Goal: Task Accomplishment & Management: Manage account settings

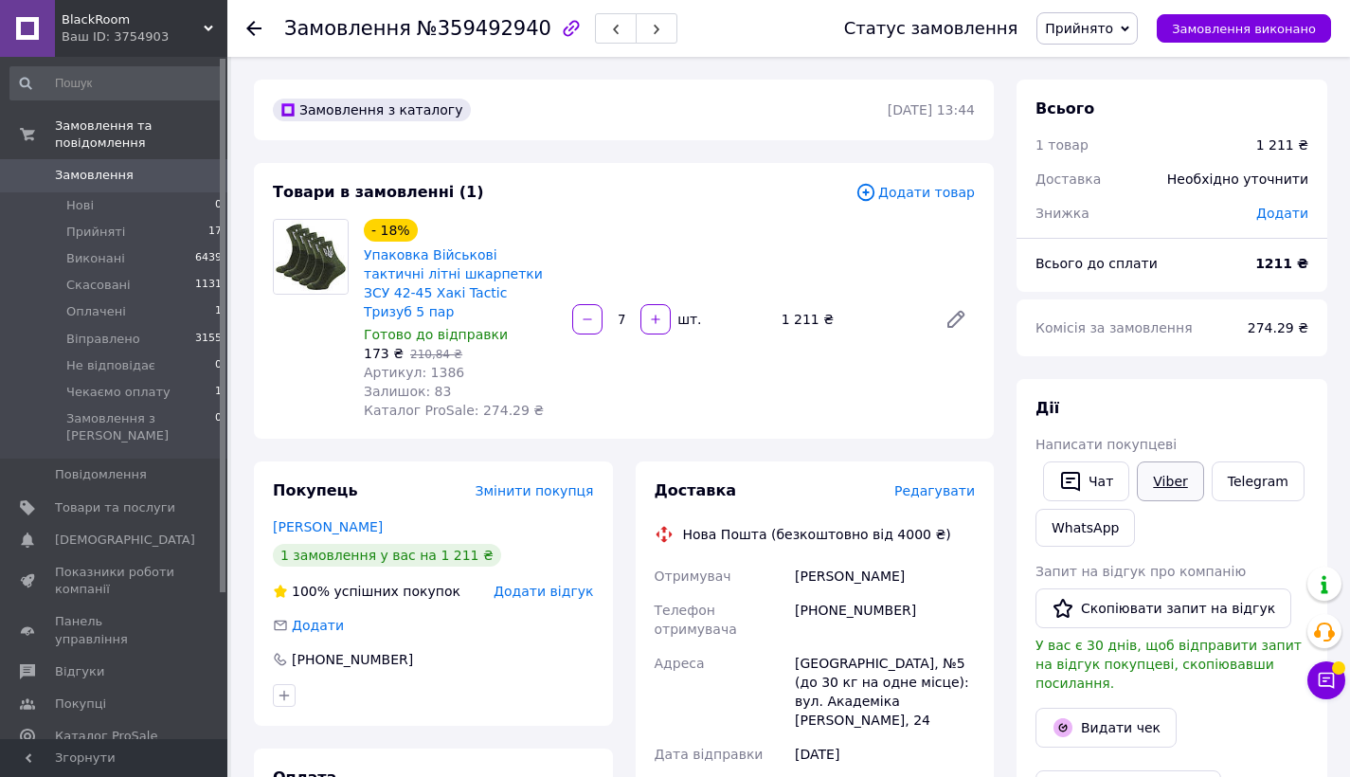
click at [1176, 477] on link "Viber" at bounding box center [1170, 481] width 66 height 40
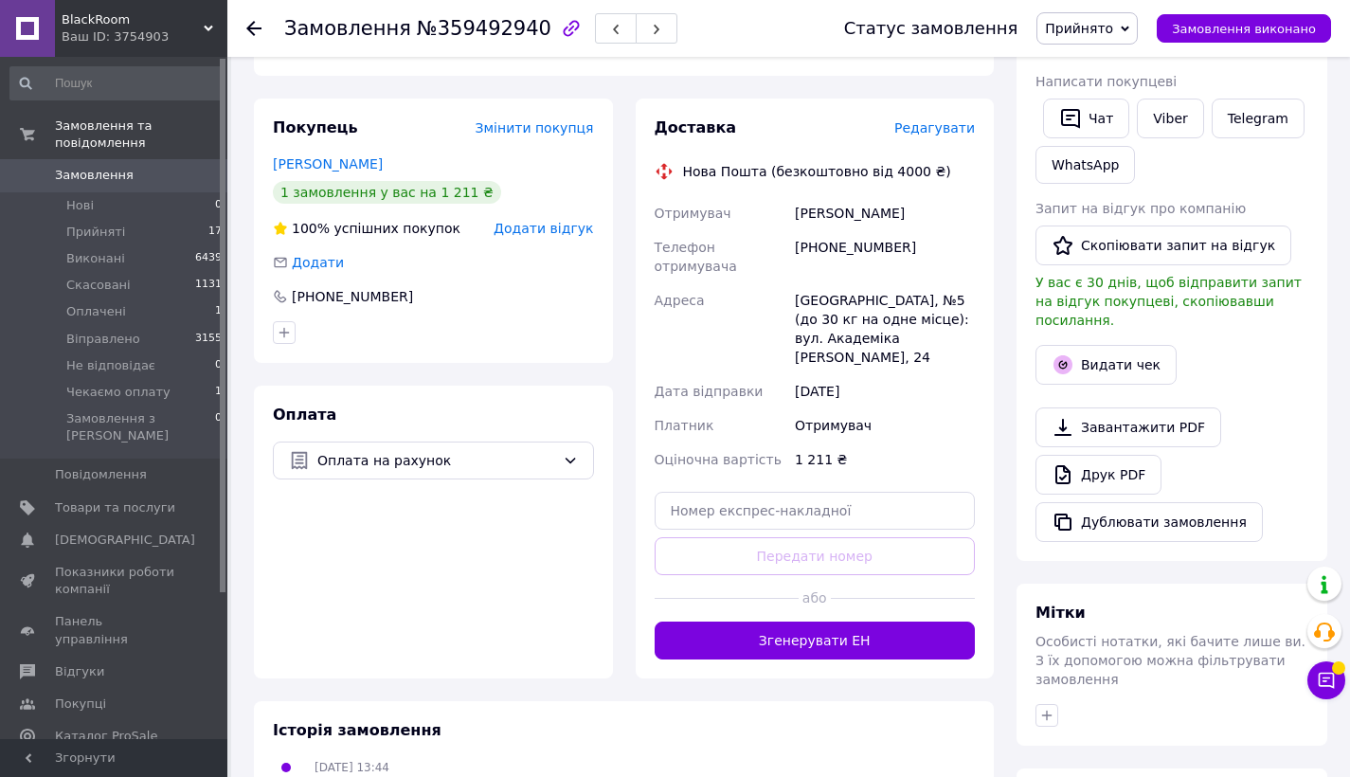
scroll to position [327, 0]
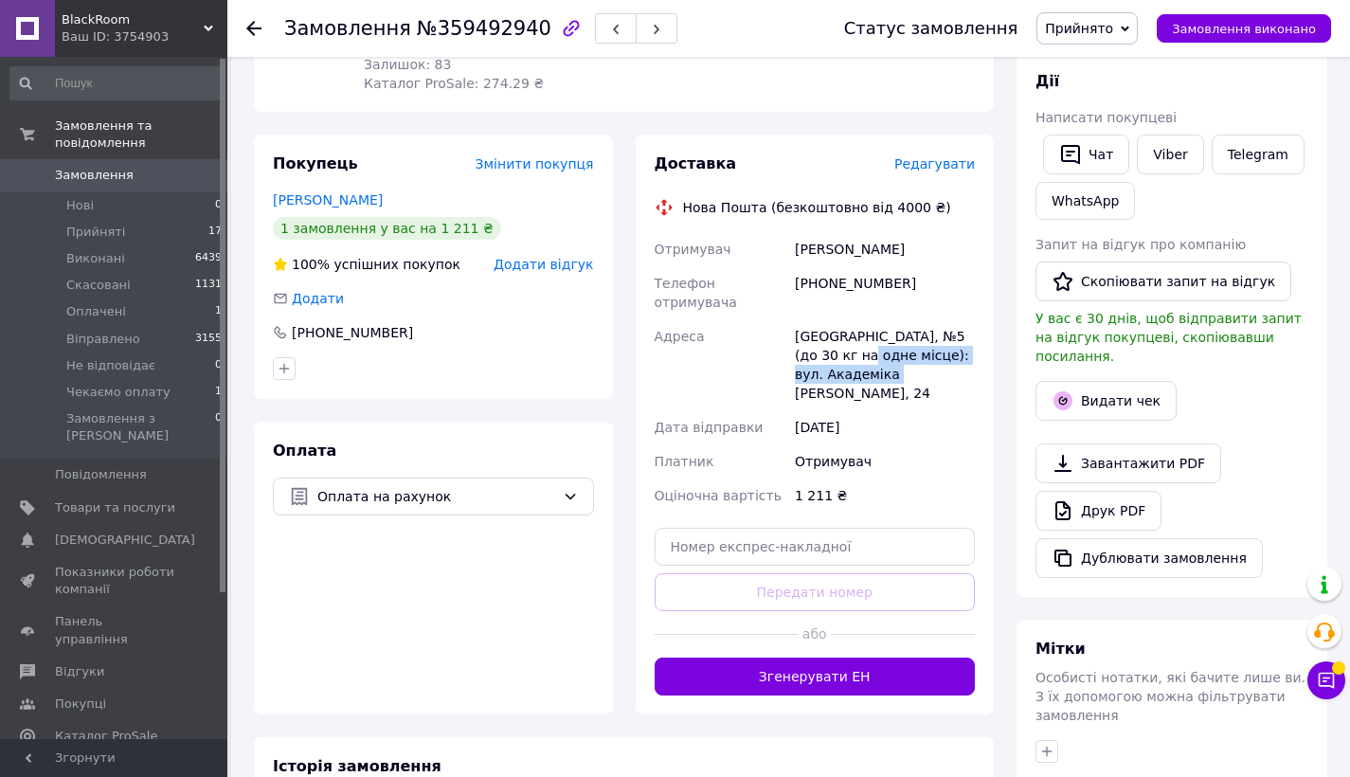
drag, startPoint x: 890, startPoint y: 354, endPoint x: 871, endPoint y: 331, distance: 30.3
click at [871, 331] on div "[GEOGRAPHIC_DATA], №5 (до 30 кг на одне місце): вул. Академіка [PERSON_NAME], 24" at bounding box center [885, 364] width 188 height 91
click at [846, 444] on div "Отримувач" at bounding box center [885, 461] width 188 height 34
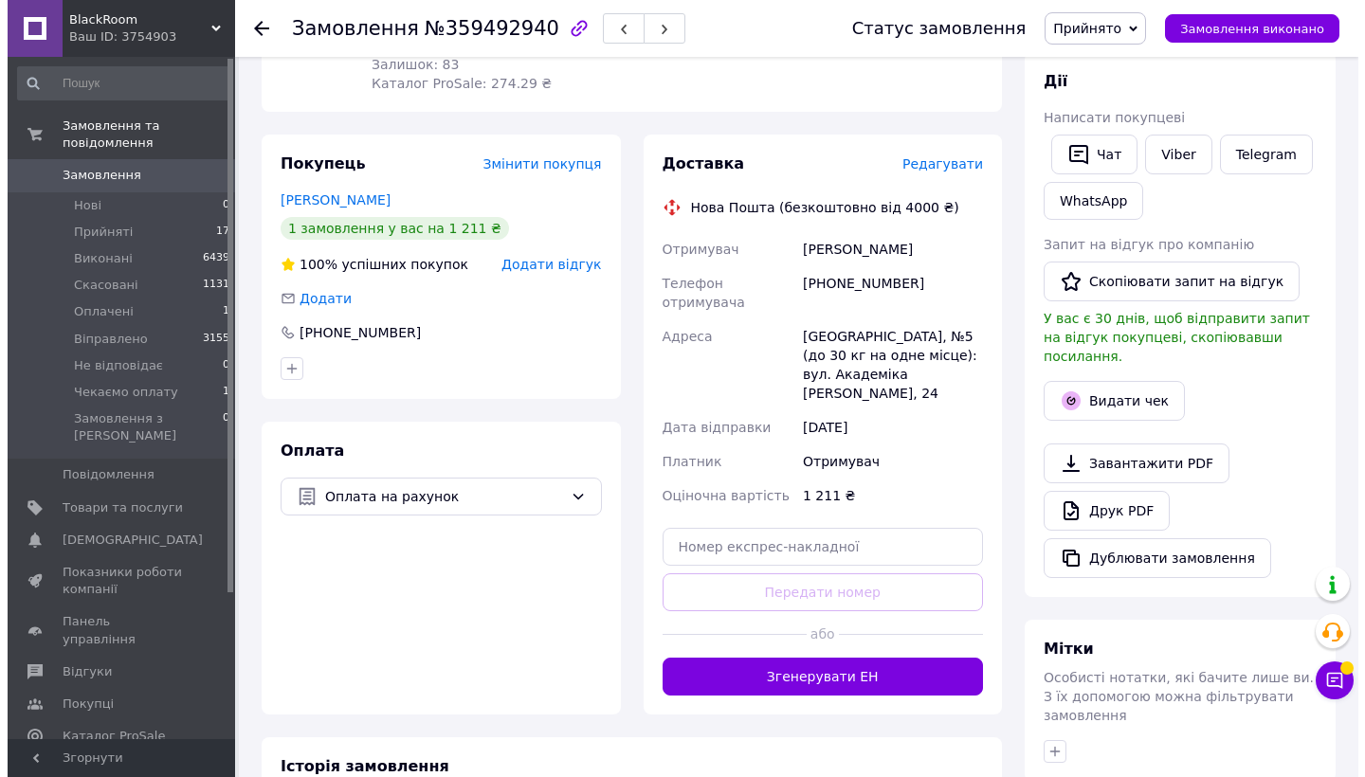
scroll to position [0, 0]
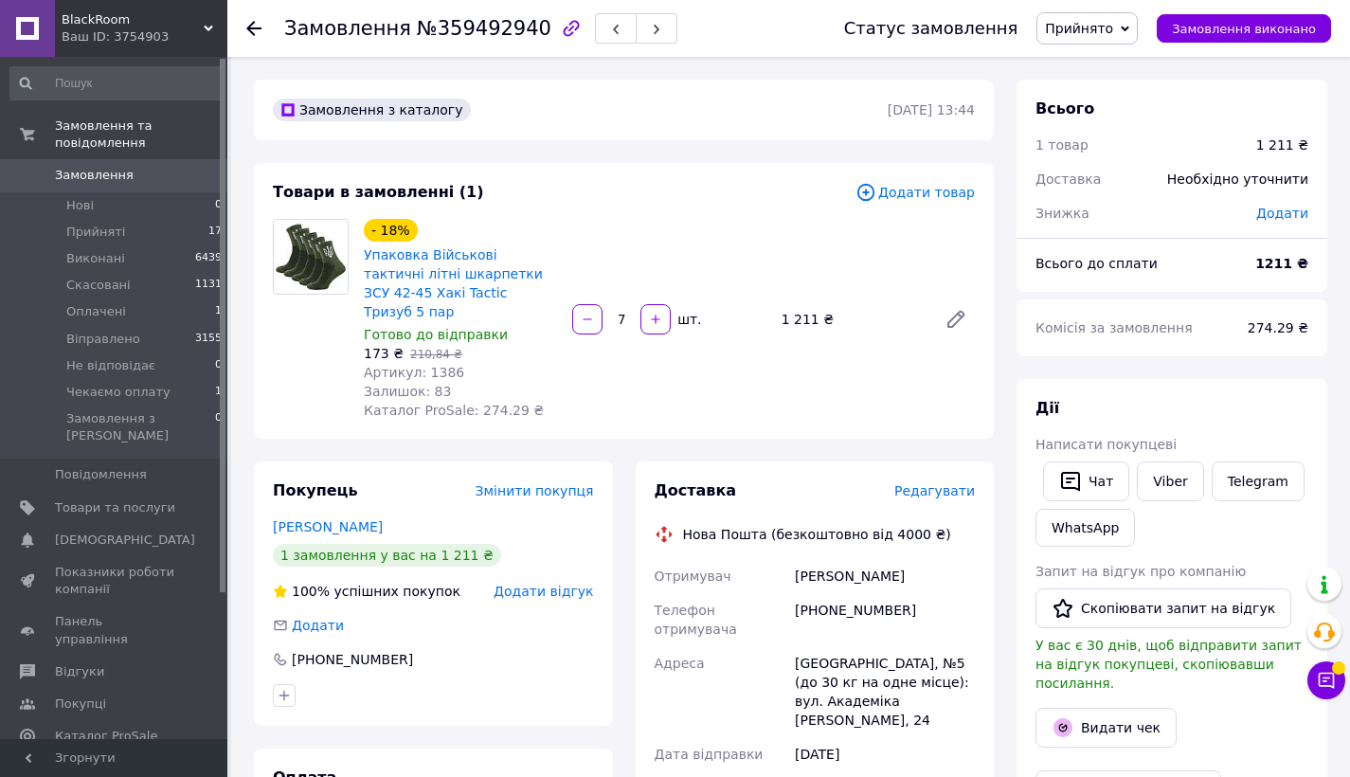
click at [947, 483] on span "Редагувати" at bounding box center [935, 490] width 81 height 15
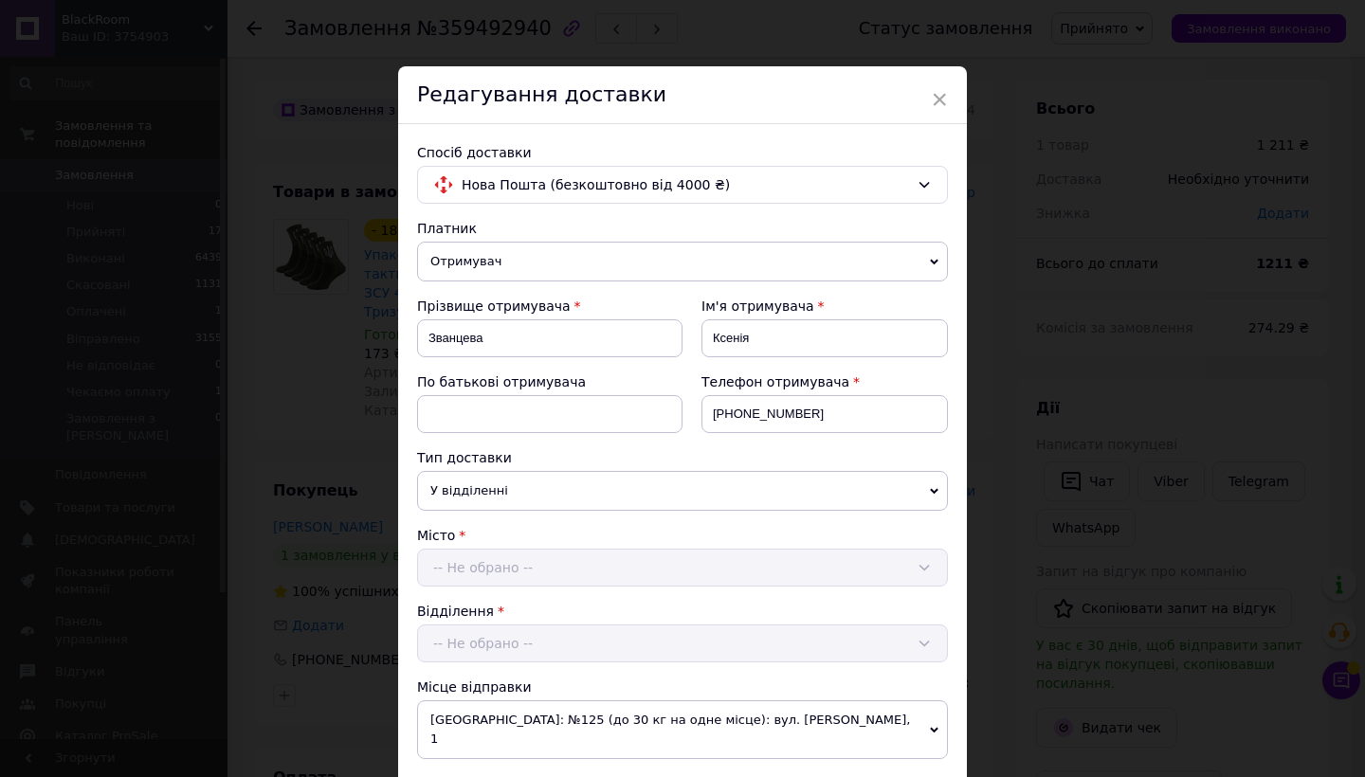
scroll to position [534, 0]
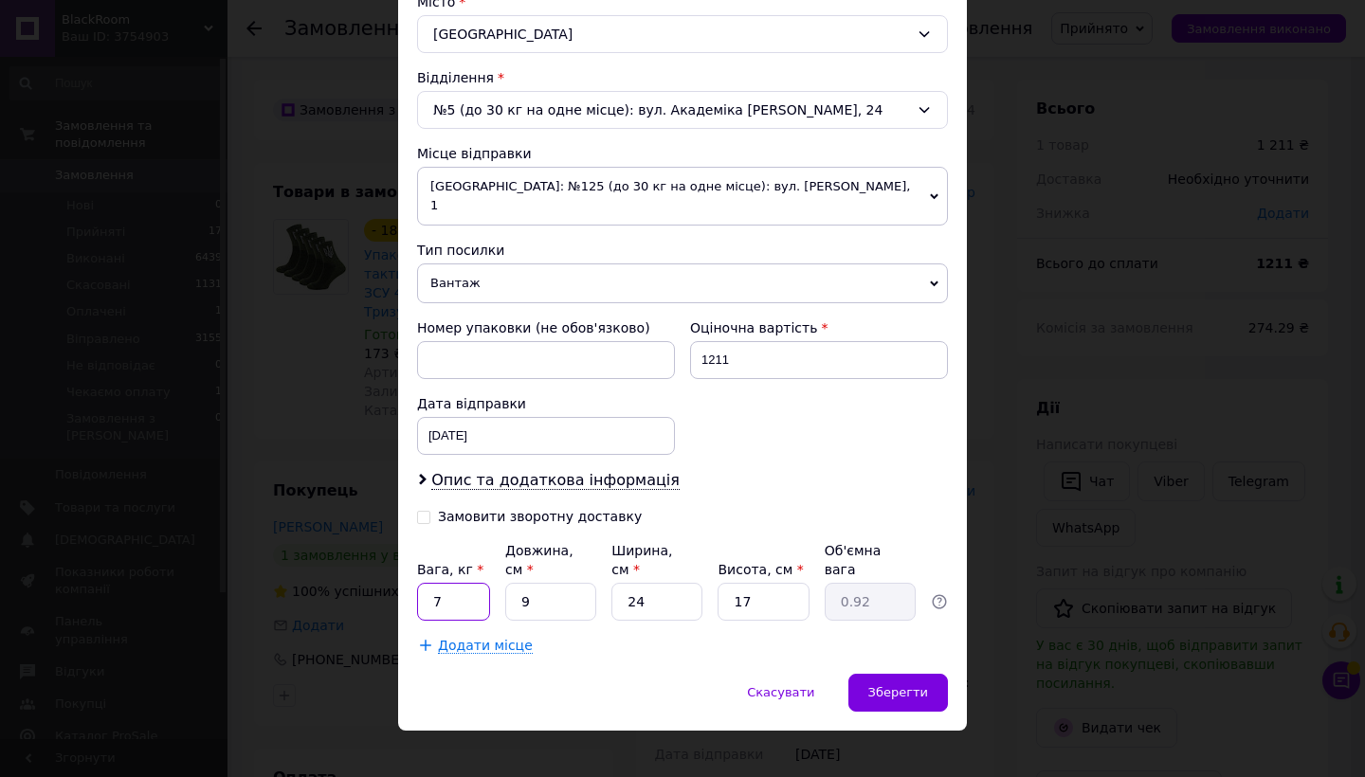
click at [458, 583] on input "7" at bounding box center [453, 602] width 73 height 38
click at [549, 471] on span "Опис та додаткова інформація" at bounding box center [555, 480] width 248 height 19
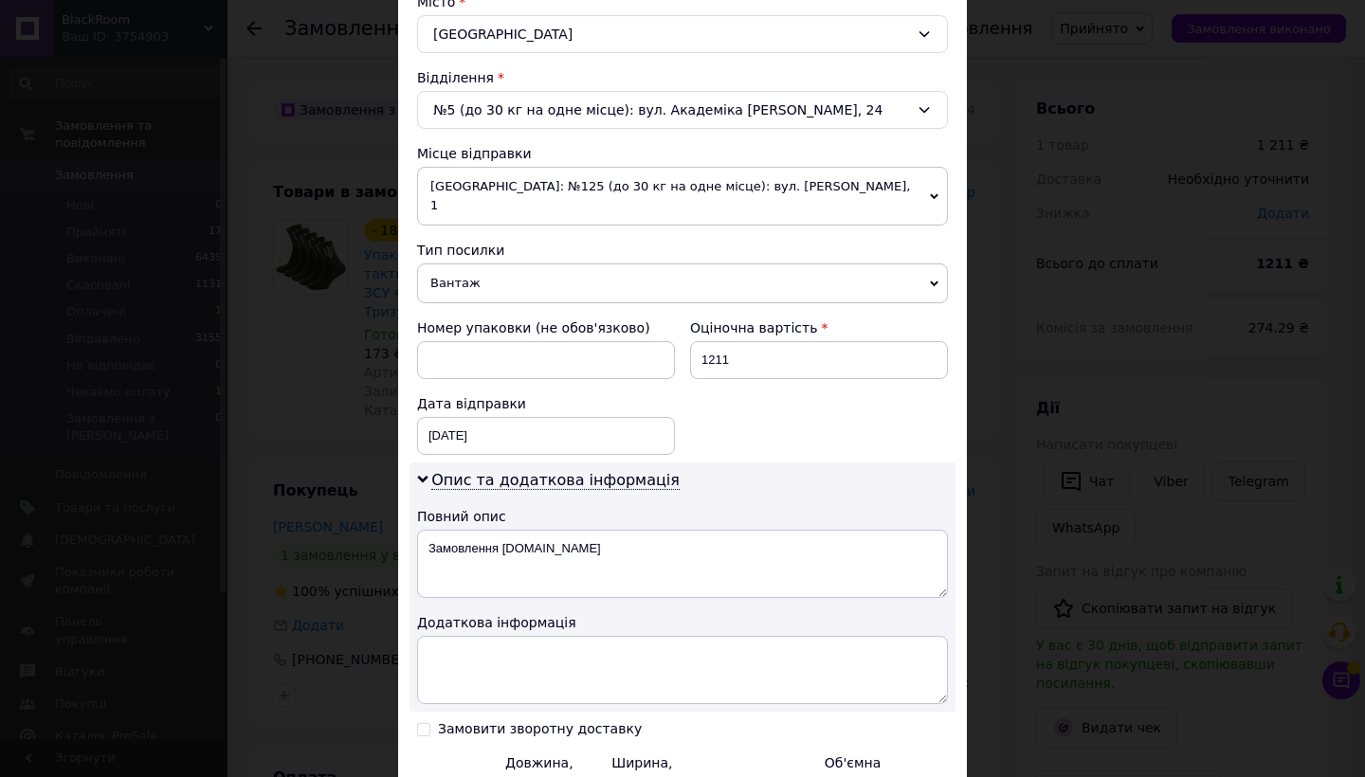
click at [571, 507] on div "Повний опис" at bounding box center [682, 516] width 531 height 19
click at [573, 531] on textarea "Замовлення [DOMAIN_NAME]" at bounding box center [682, 564] width 531 height 68
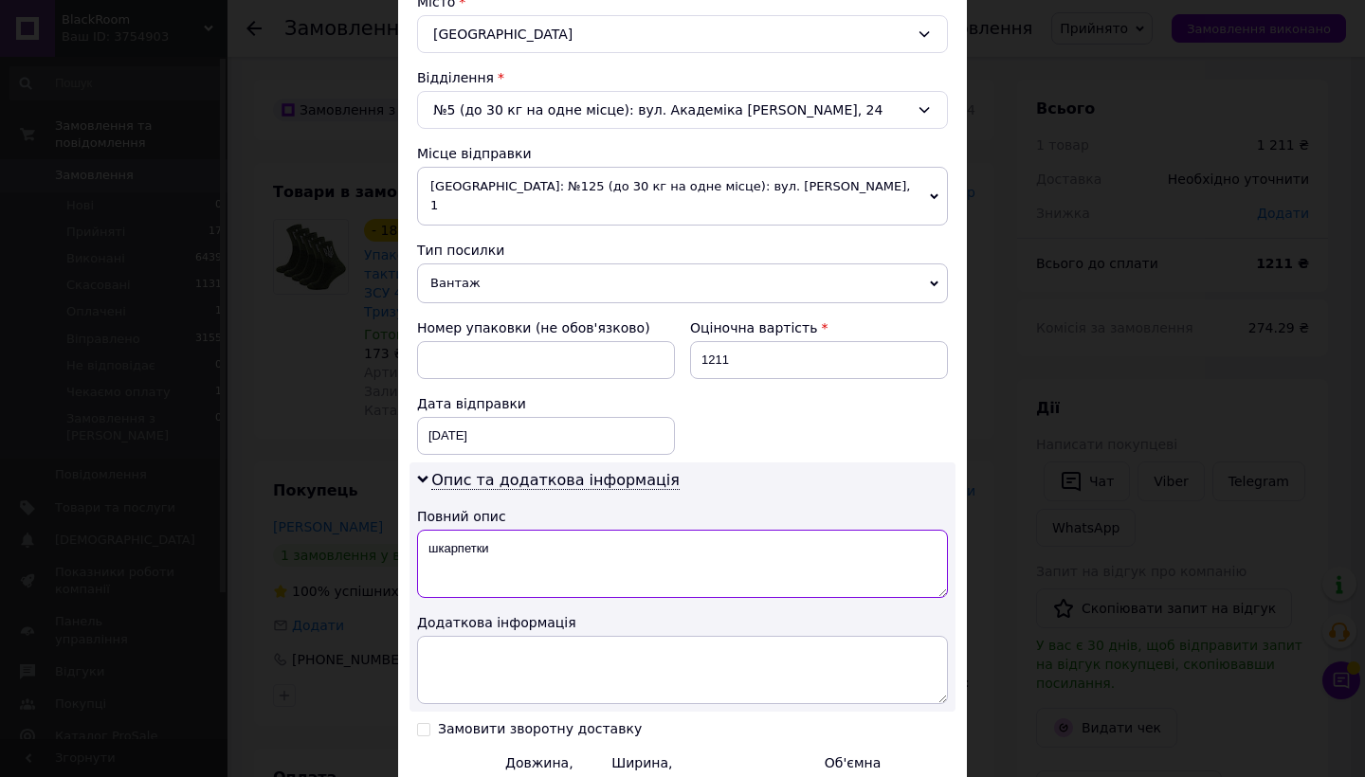
type textarea "шкарпетки"
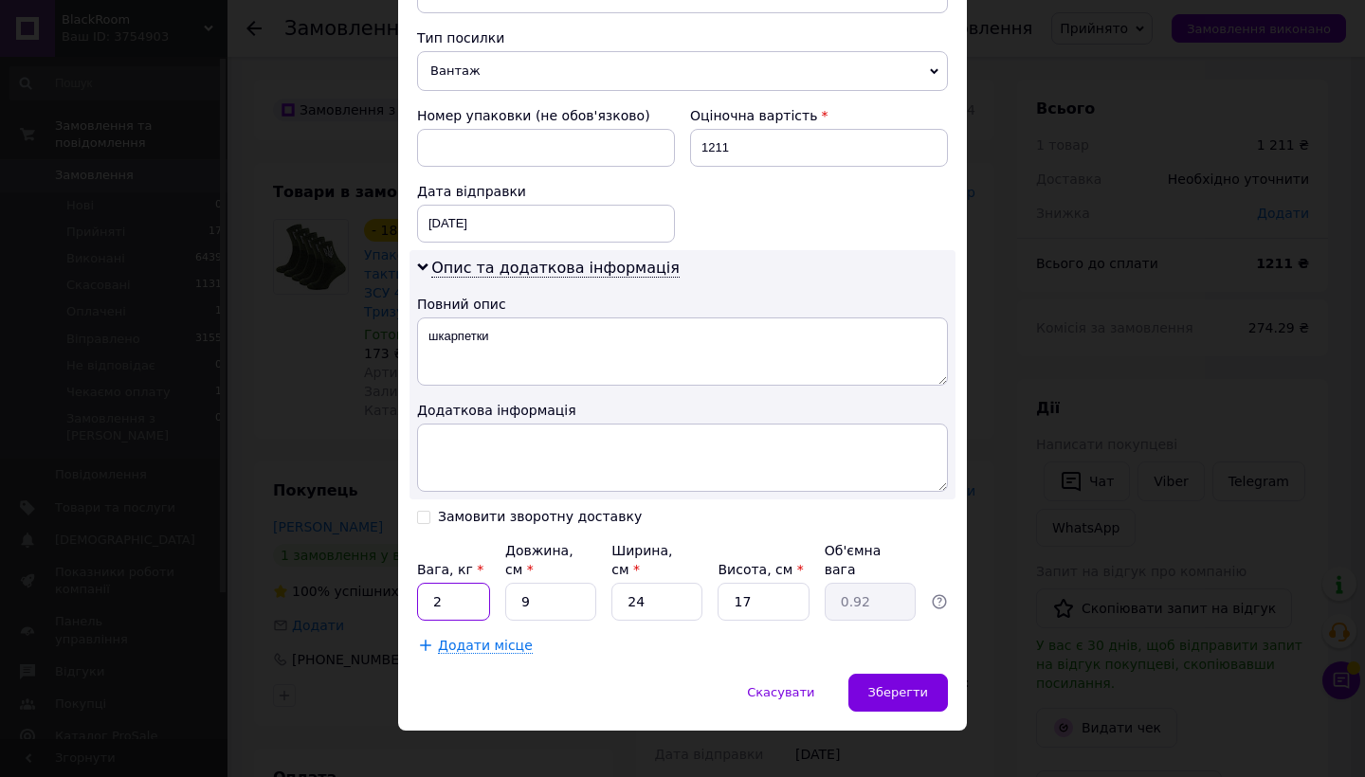
type input "2"
type input "0.2"
type input "25"
type input "2.55"
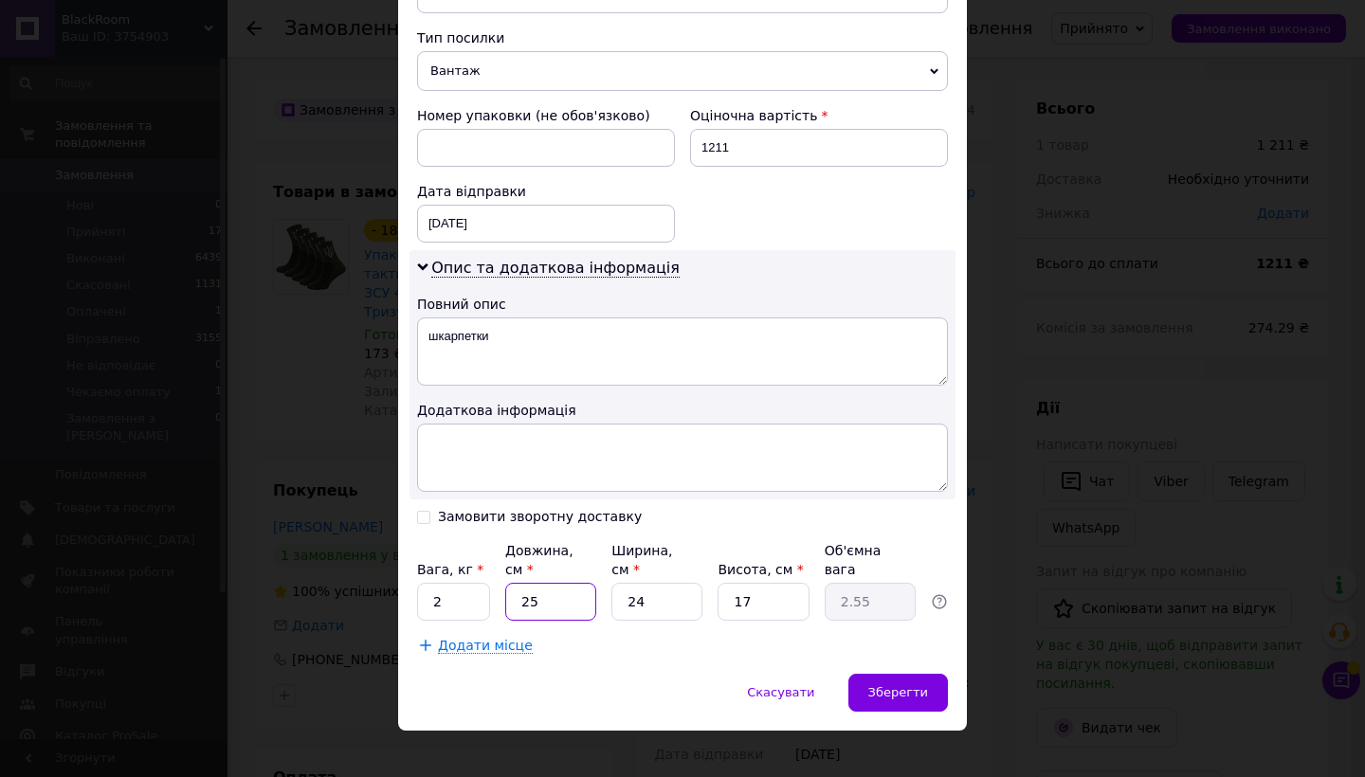
type input "25"
type input "1"
type input "0.11"
type input "16"
type input "1.7"
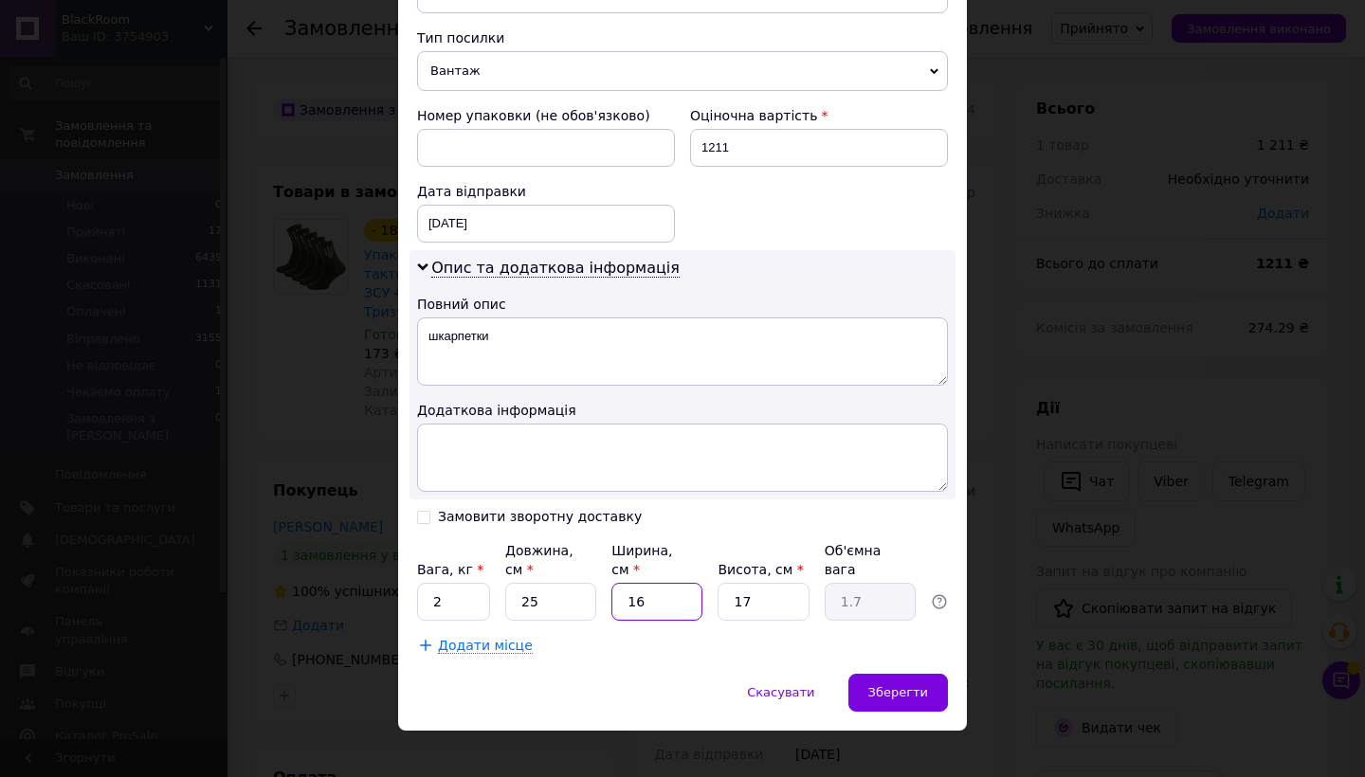
type input "16"
type input "2"
type input "0.2"
type input "20"
type input "2"
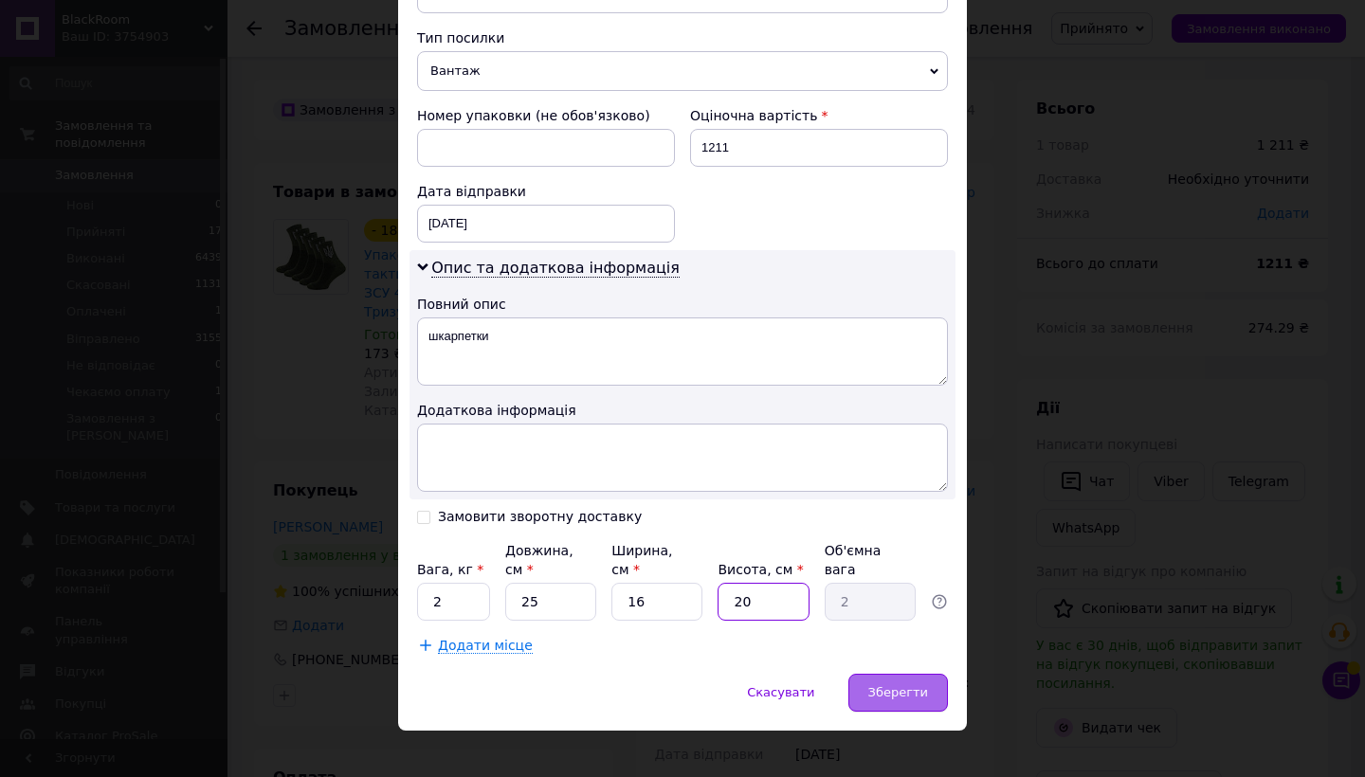
type input "20"
click at [892, 685] on span "Зберегти" at bounding box center [898, 692] width 60 height 14
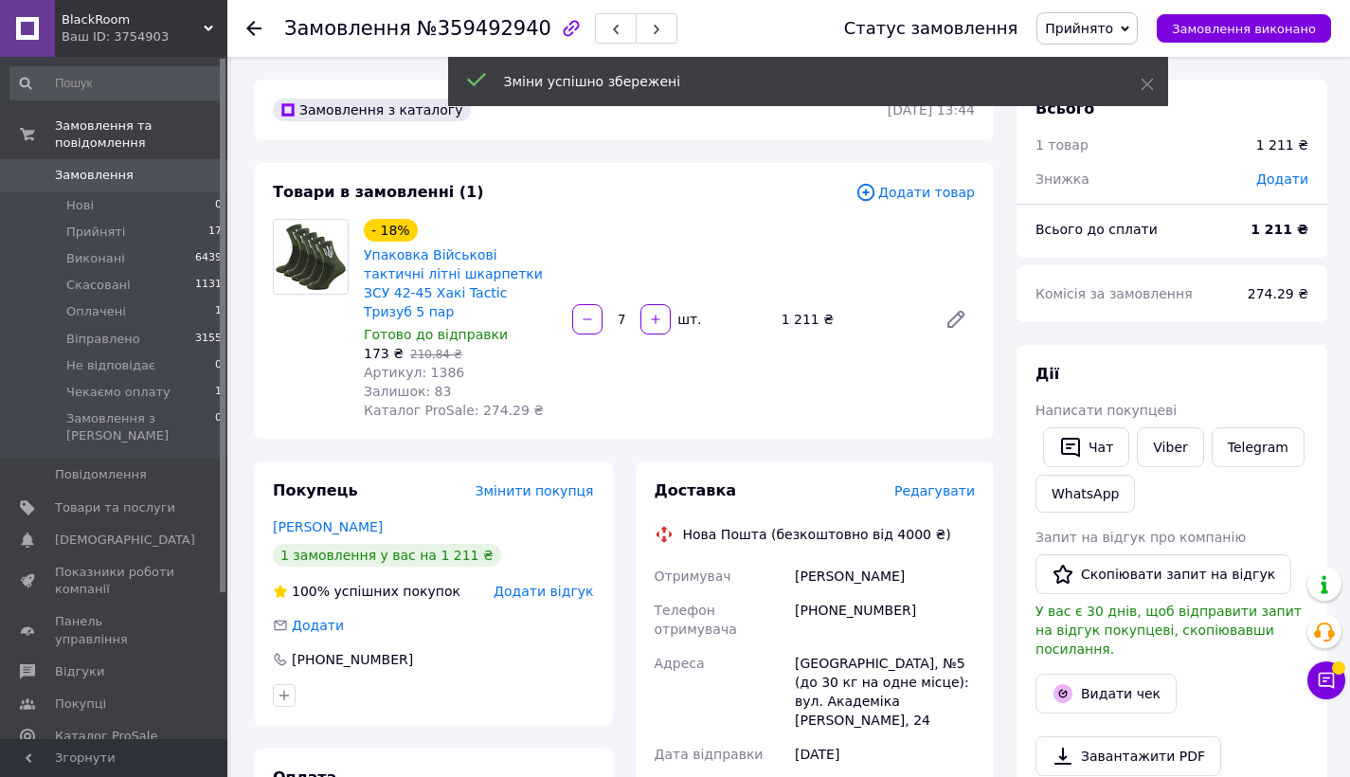
click at [934, 483] on span "Редагувати" at bounding box center [935, 490] width 81 height 15
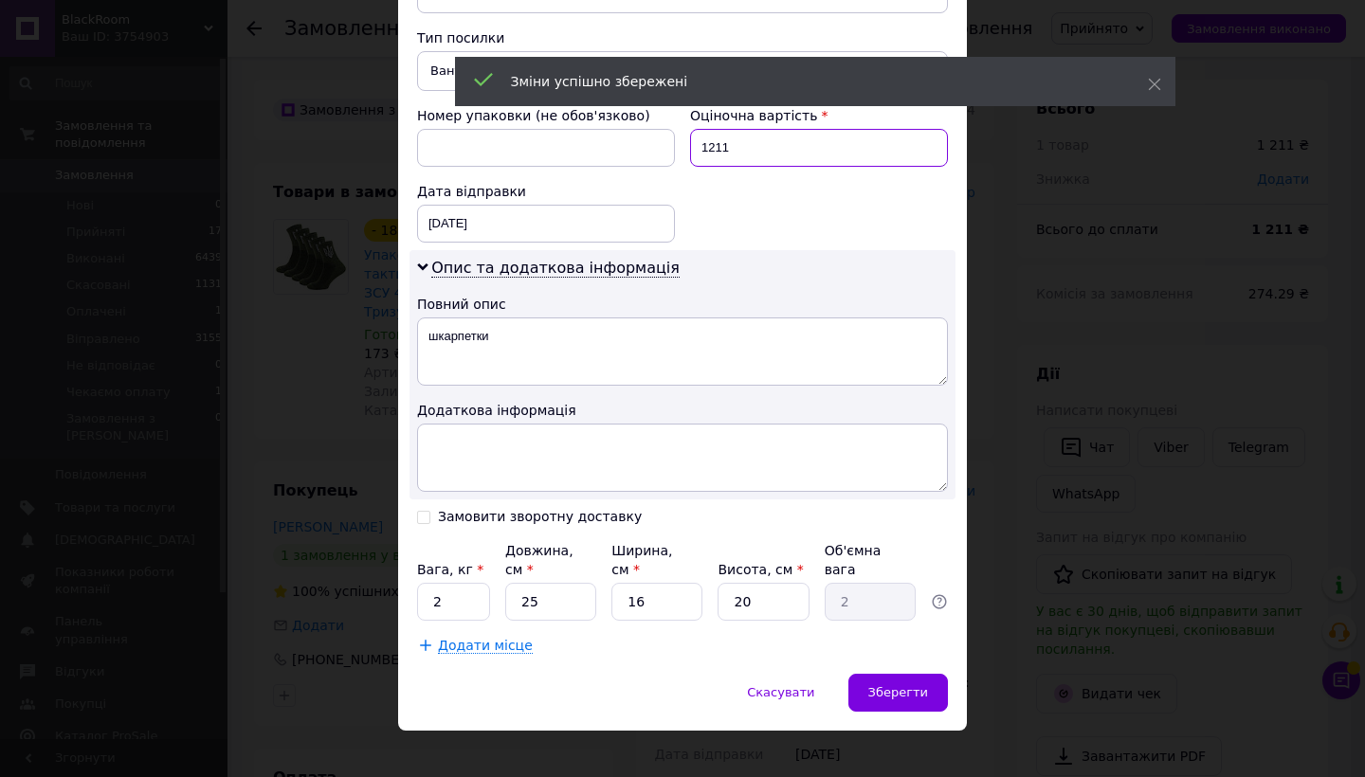
click at [753, 139] on input "1211" at bounding box center [819, 148] width 258 height 38
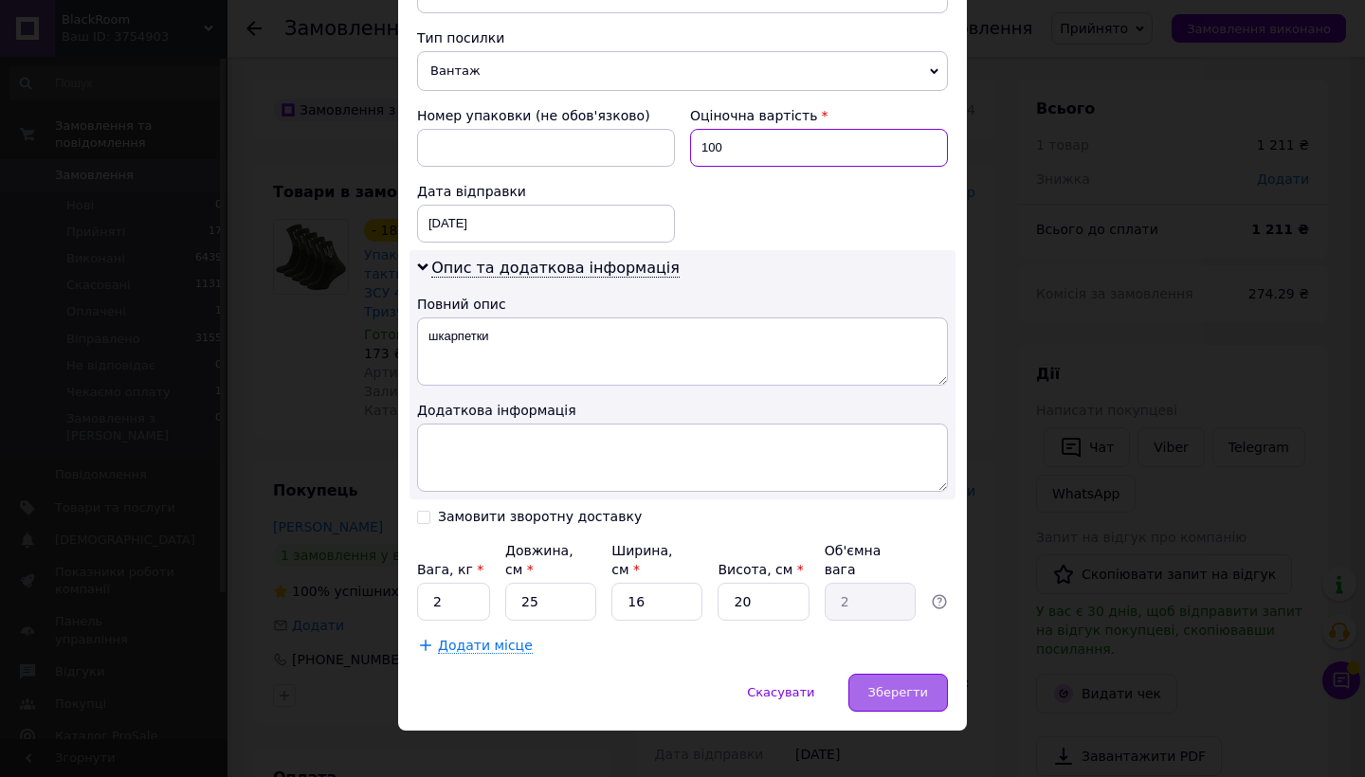
type input "100"
click at [898, 685] on div "Зберегти" at bounding box center [897, 693] width 99 height 38
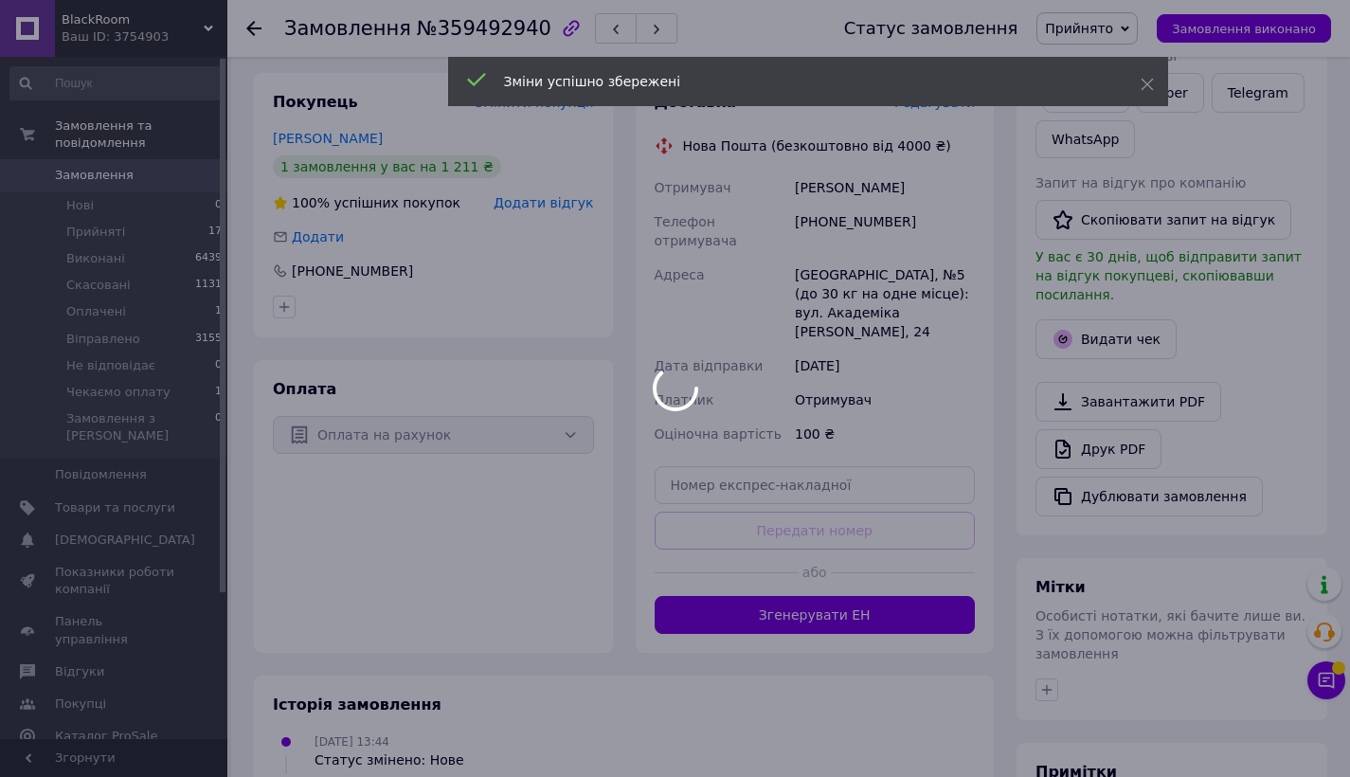
scroll to position [606, 0]
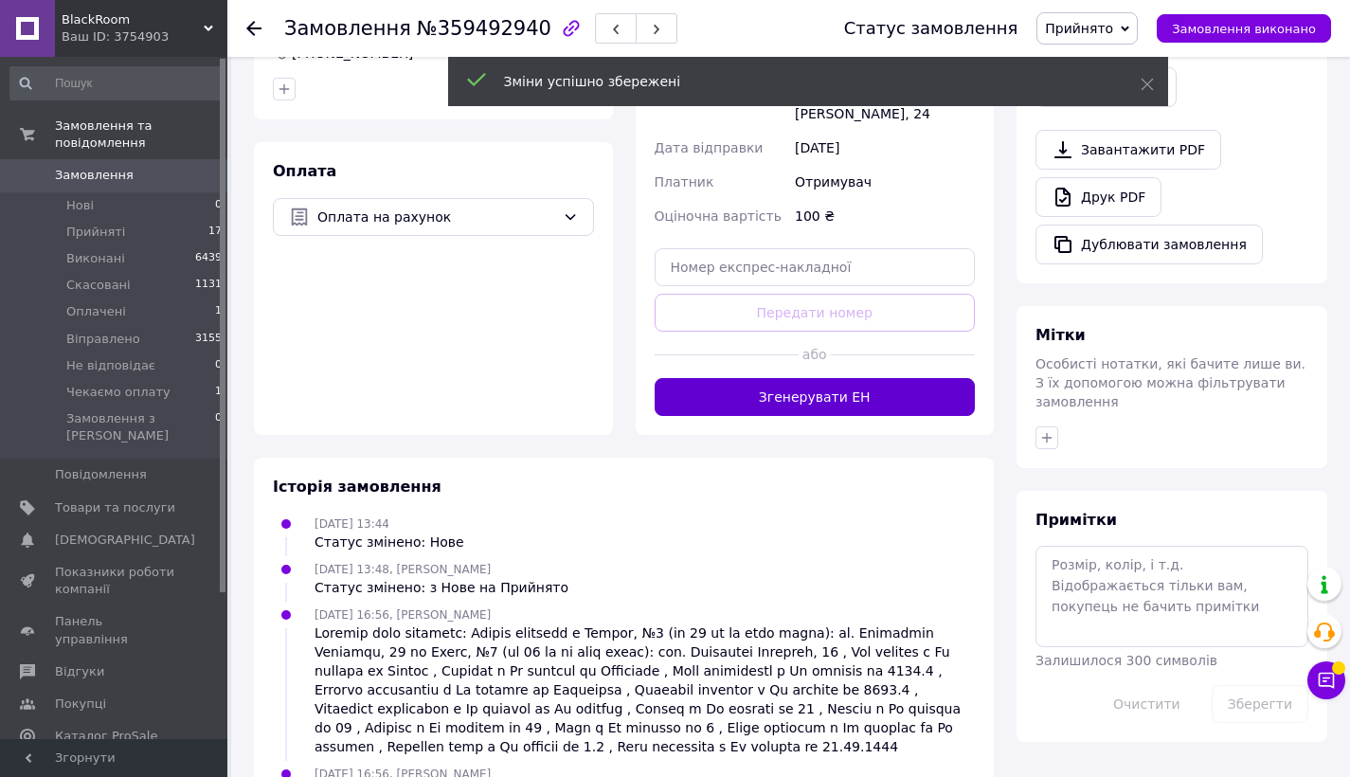
click at [801, 378] on button "Згенерувати ЕН" at bounding box center [815, 397] width 321 height 38
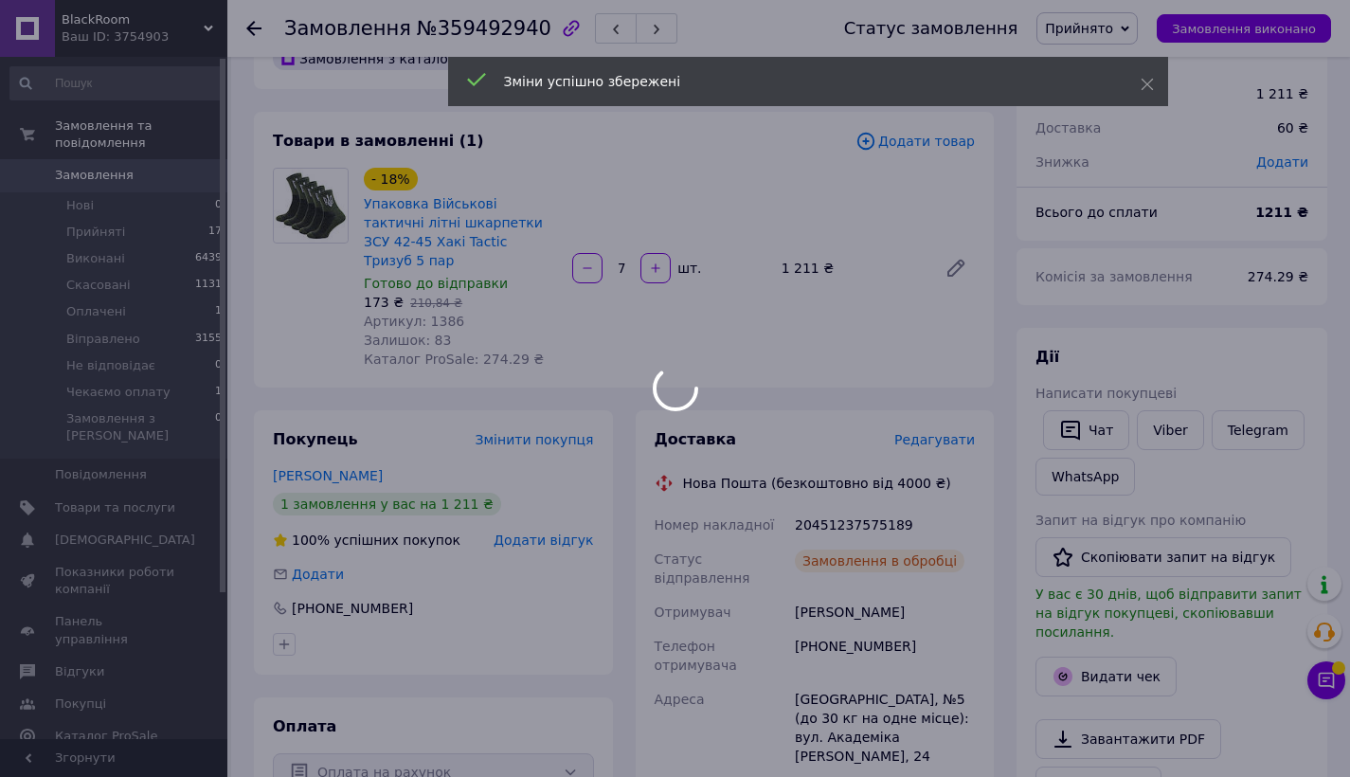
scroll to position [218, 0]
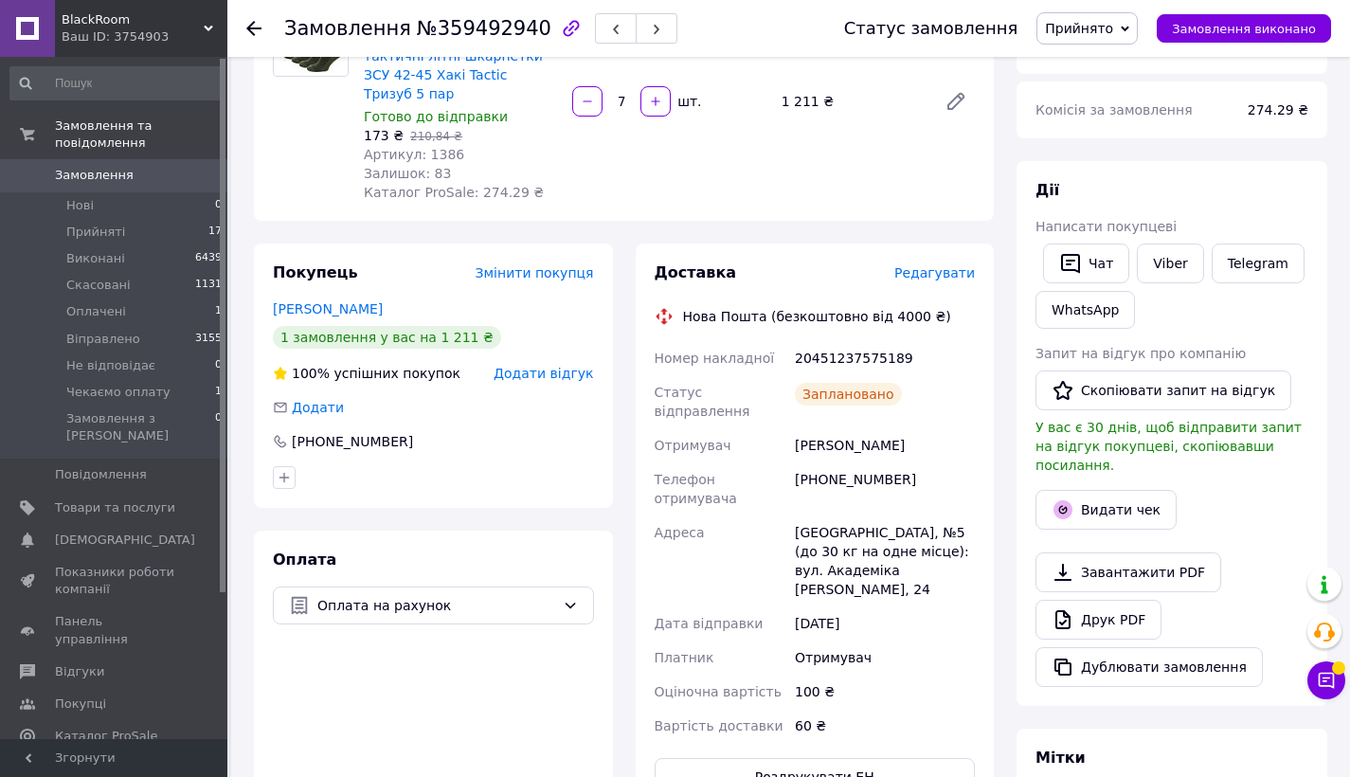
click at [842, 341] on div "20451237575189" at bounding box center [885, 358] width 188 height 34
copy div "20451237575189"
click at [1165, 264] on link "Viber" at bounding box center [1170, 264] width 66 height 40
click at [1111, 13] on span "Прийнято" at bounding box center [1087, 28] width 101 height 32
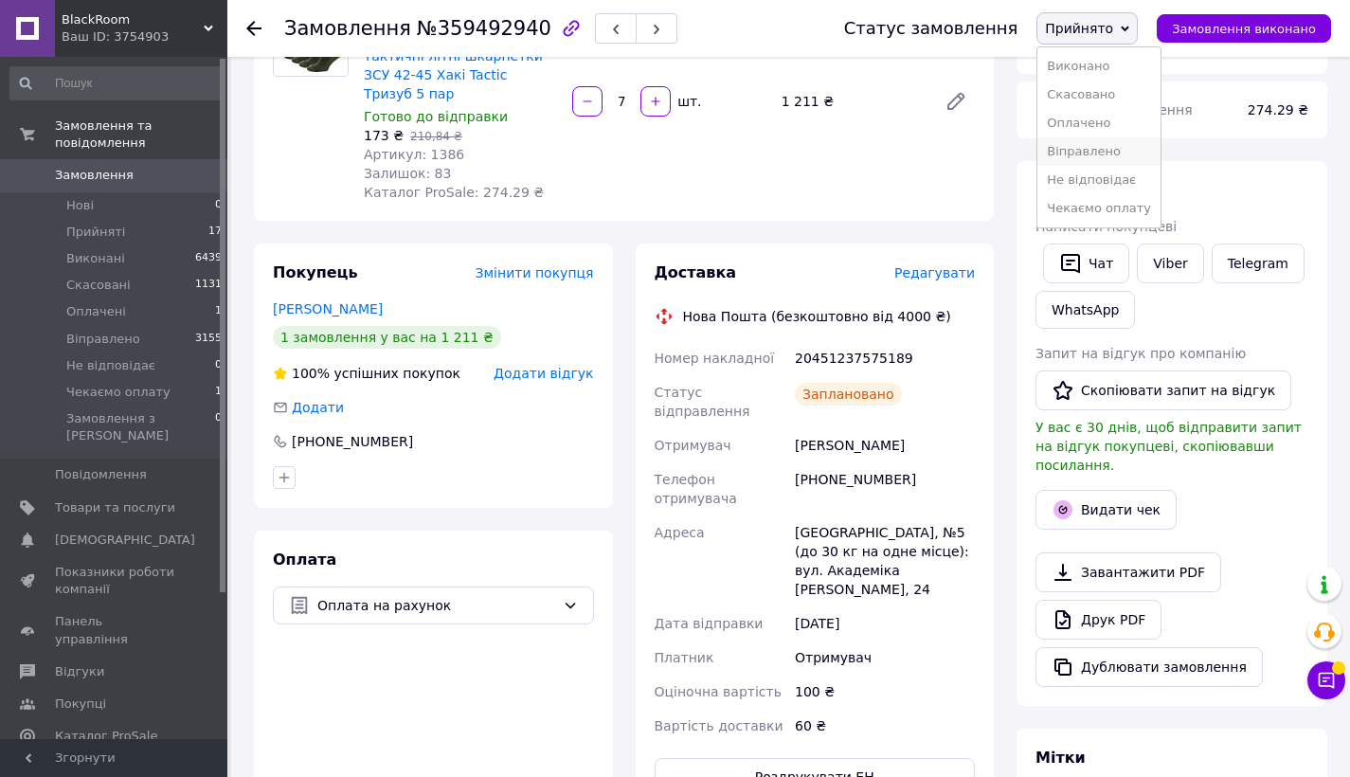
click at [1102, 157] on li "Віправлено" at bounding box center [1099, 151] width 123 height 28
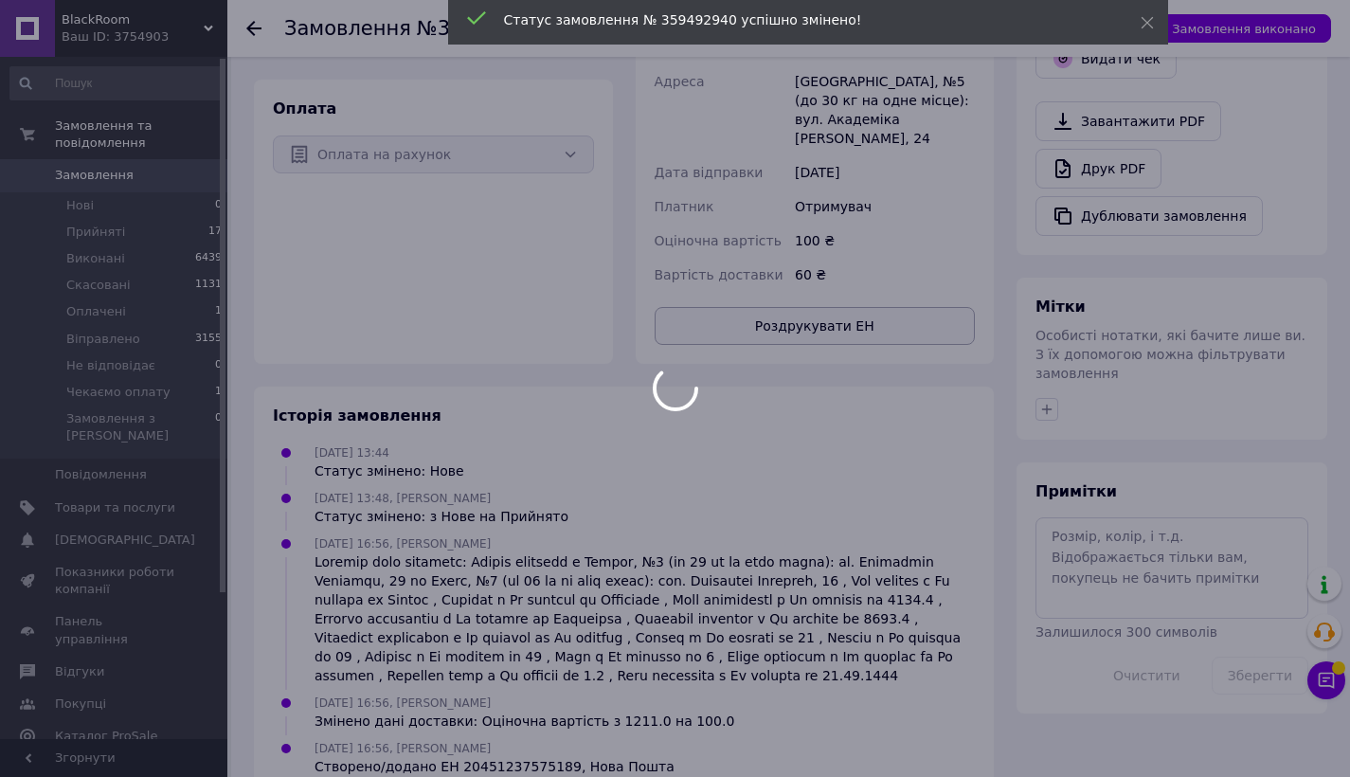
click at [863, 307] on button "Роздрукувати ЕН" at bounding box center [815, 326] width 321 height 38
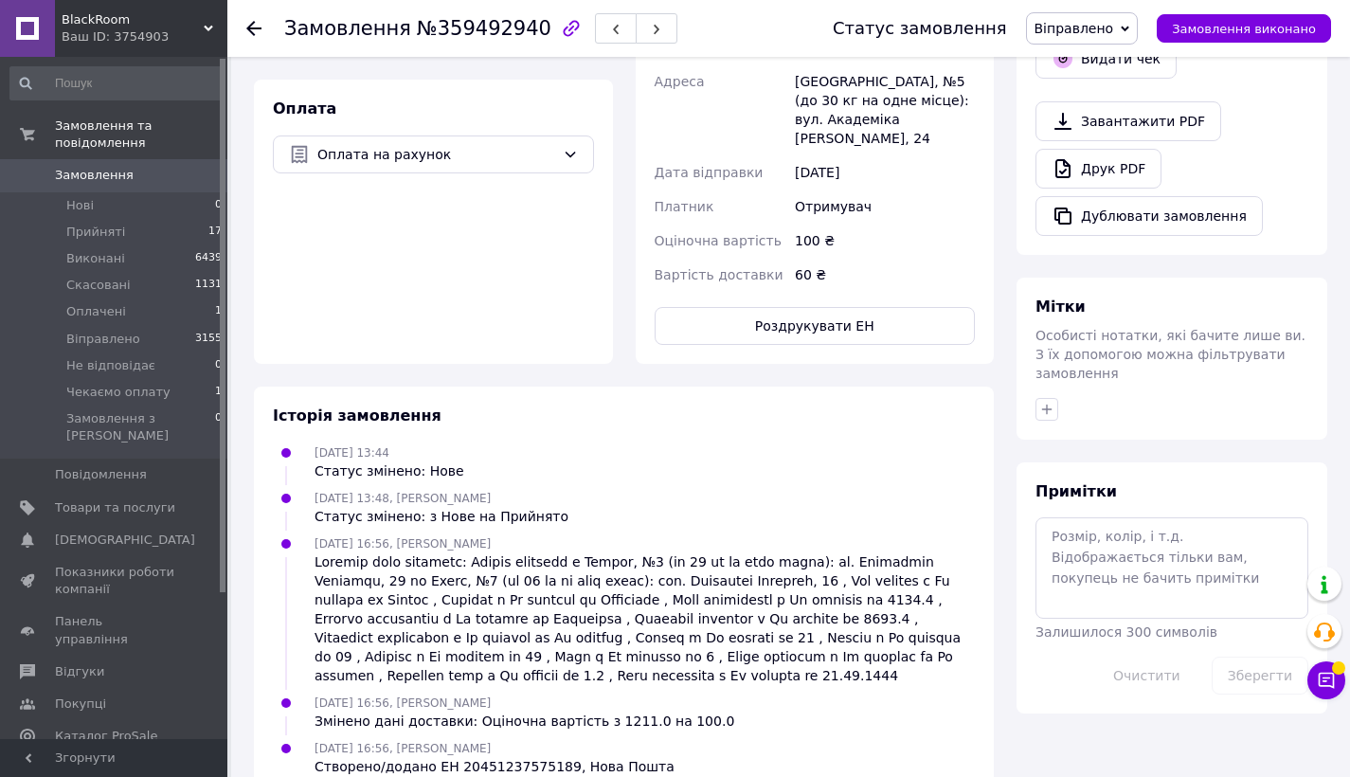
click at [797, 190] on div "Отримувач" at bounding box center [885, 207] width 188 height 34
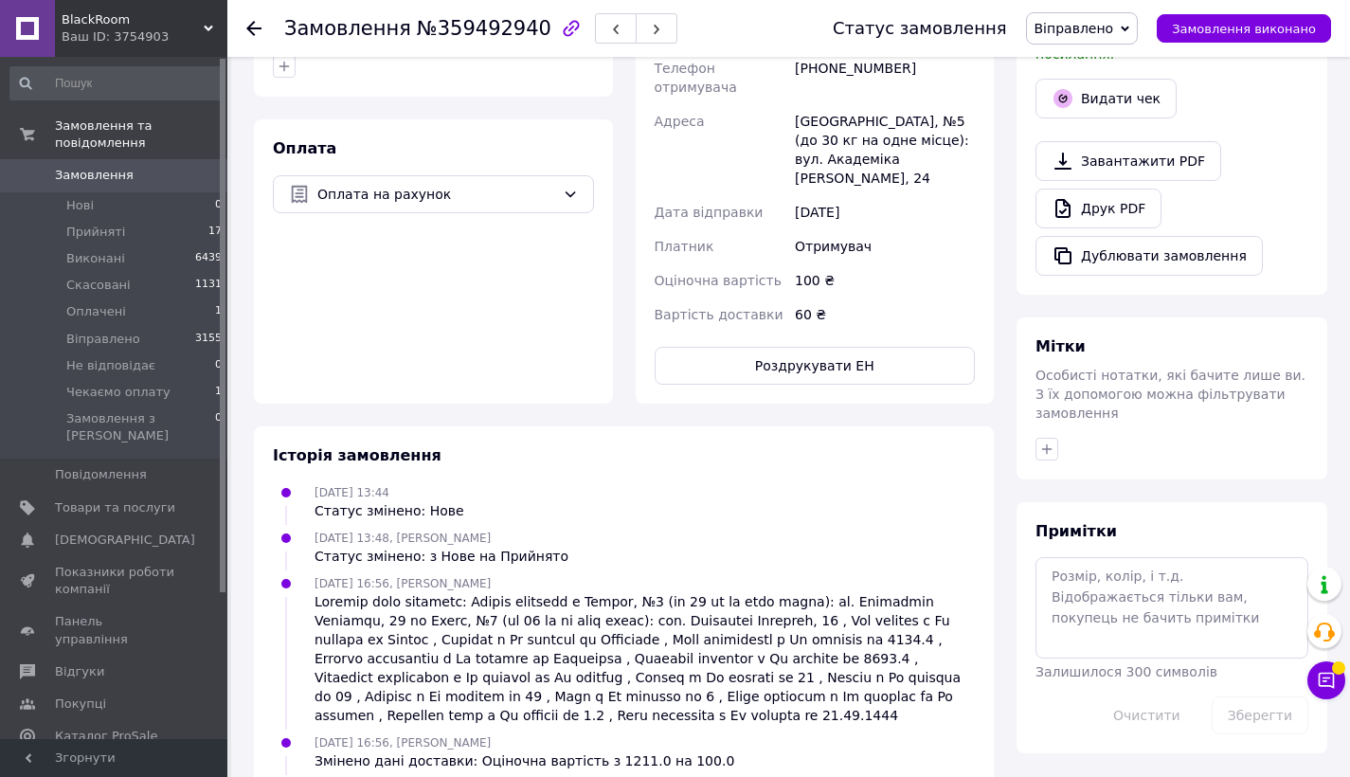
scroll to position [0, 0]
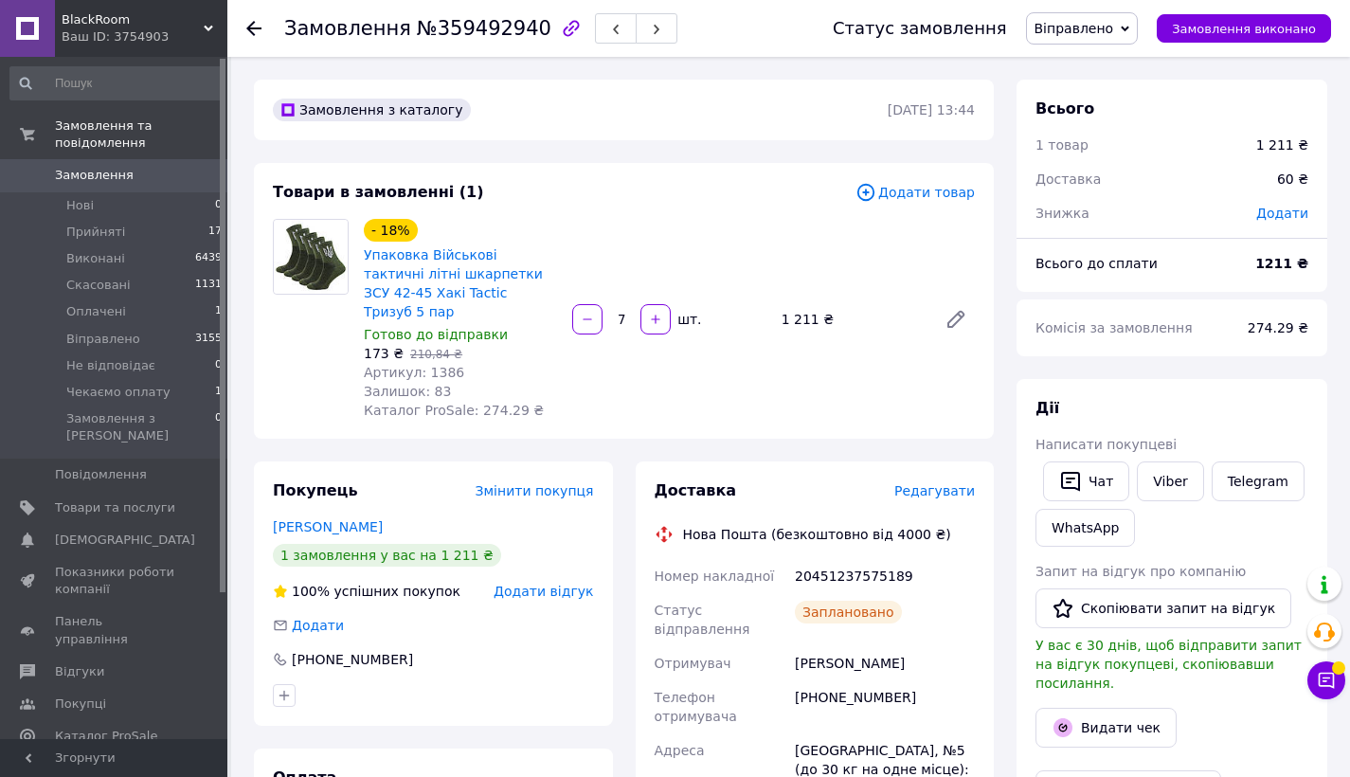
click at [776, 239] on div "- 18% Упаковка Військові тактичні літні шкарпетки ЗСУ 42-45 Хакі Tactic Тризуб …" at bounding box center [669, 319] width 626 height 208
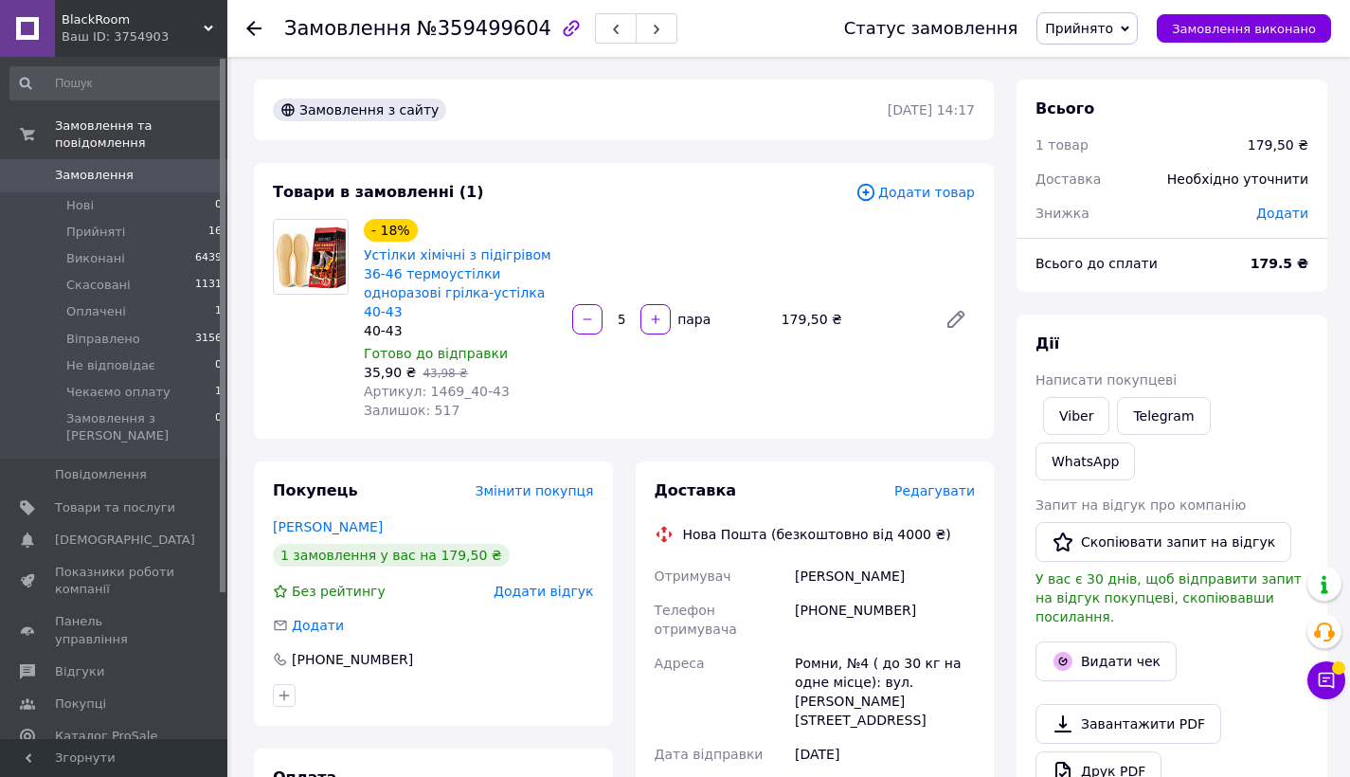
click at [741, 415] on div "- 18% Устілки хімічні з підігрівом 36-46 термоустілки одноразові грілка-устілка…" at bounding box center [669, 319] width 626 height 208
